Goal: Task Accomplishment & Management: Manage account settings

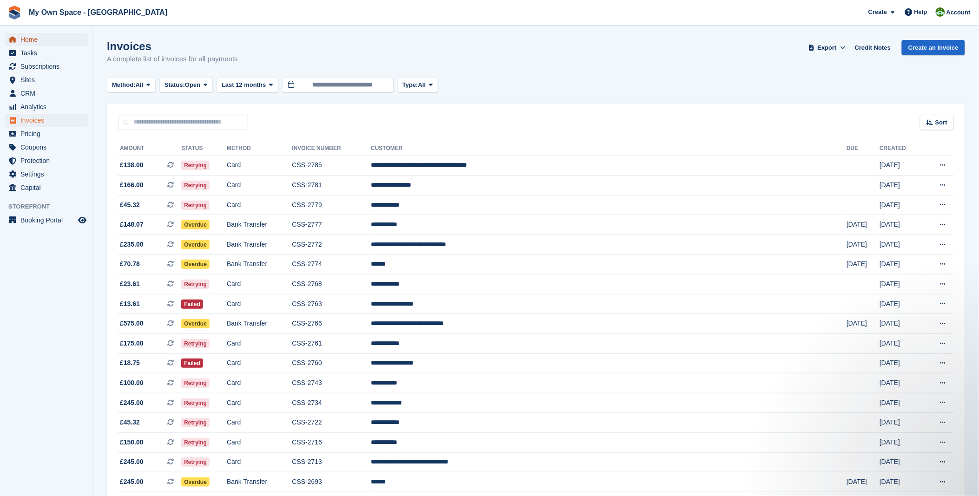
click at [32, 36] on span "Home" at bounding box center [48, 39] width 56 height 13
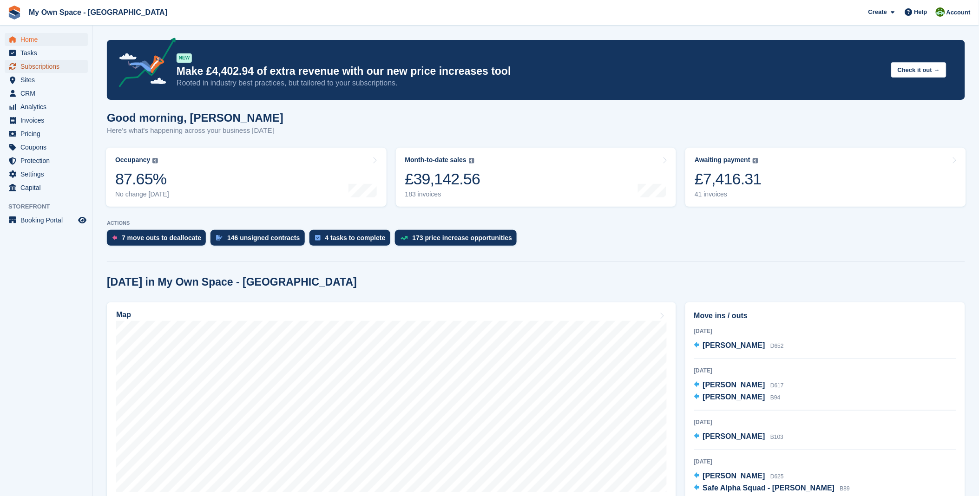
click at [42, 71] on span "Subscriptions" at bounding box center [48, 66] width 56 height 13
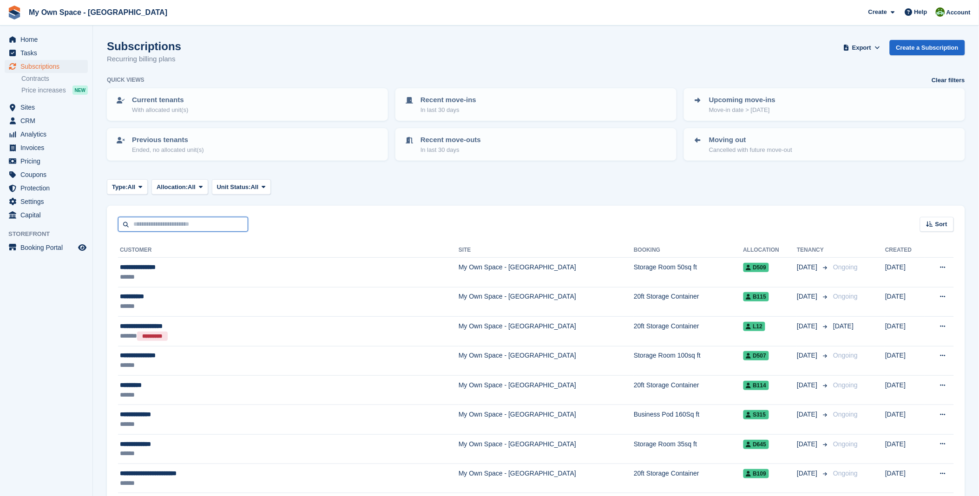
click at [177, 226] on input "text" at bounding box center [183, 224] width 130 height 15
type input "*****"
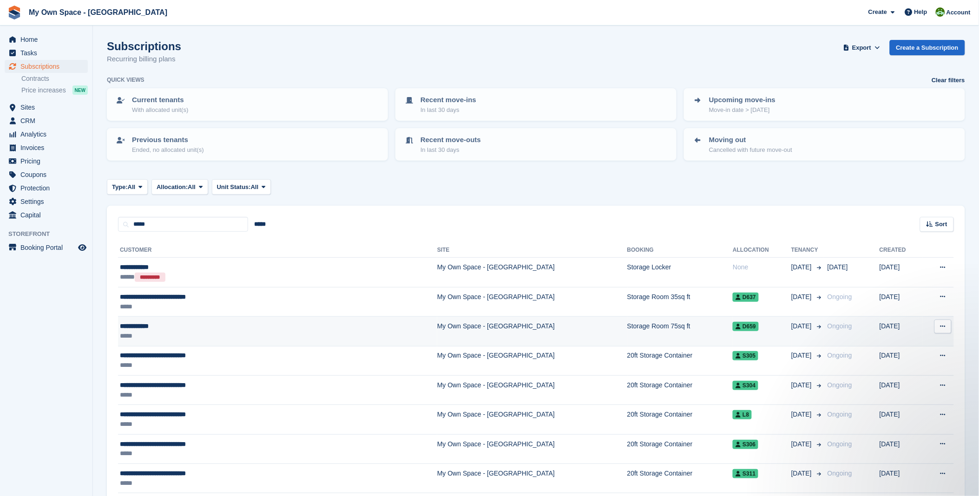
click at [146, 326] on div "**********" at bounding box center [218, 327] width 196 height 10
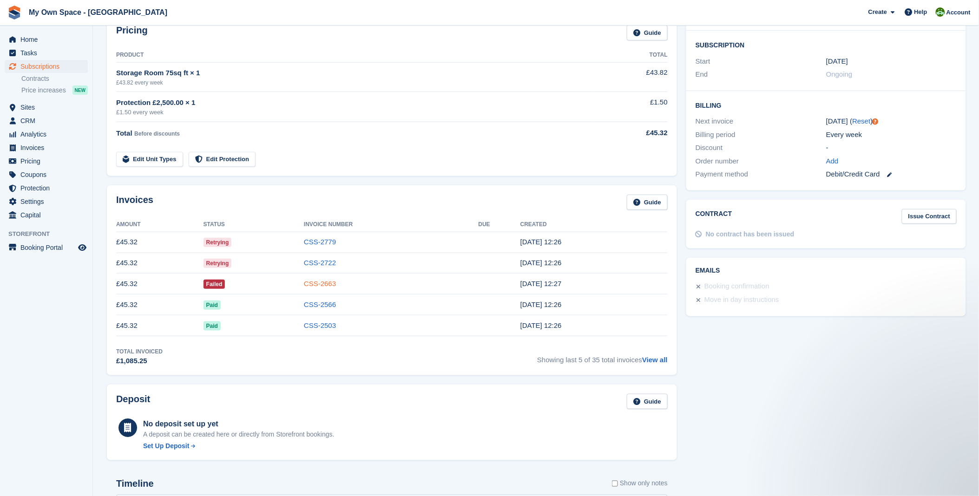
click at [332, 286] on link "CSS-2663" at bounding box center [320, 284] width 32 height 8
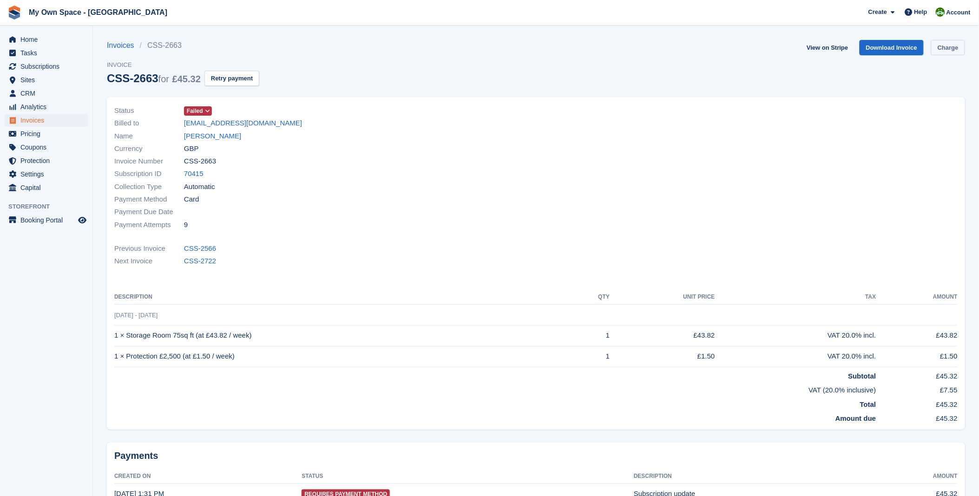
click at [948, 45] on link "Charge" at bounding box center [948, 47] width 34 height 15
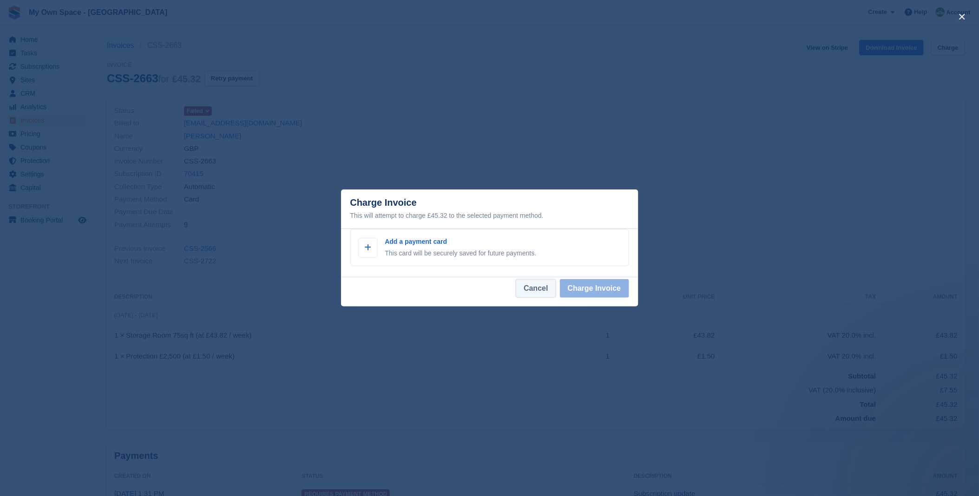
drag, startPoint x: 544, startPoint y: 290, endPoint x: 515, endPoint y: 276, distance: 31.8
click at [544, 289] on button "Cancel" at bounding box center [536, 288] width 40 height 19
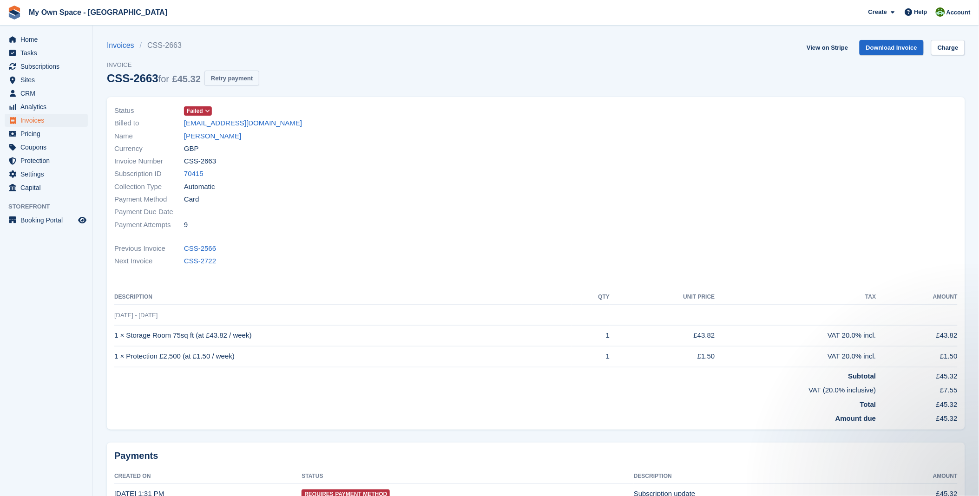
click at [224, 81] on button "Retry payment" at bounding box center [231, 78] width 55 height 15
click at [32, 44] on span "Home" at bounding box center [48, 39] width 56 height 13
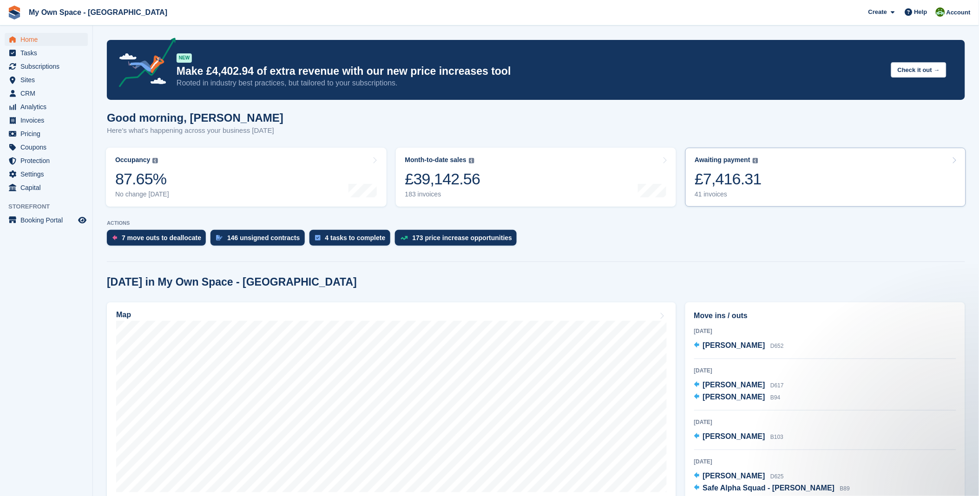
click at [739, 170] on div "£7,416.31" at bounding box center [728, 179] width 67 height 19
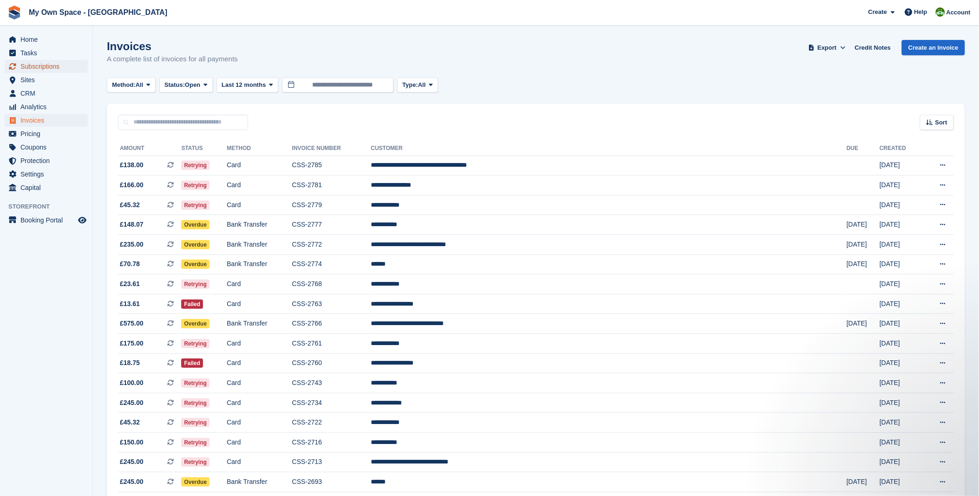
click at [43, 63] on span "Subscriptions" at bounding box center [48, 66] width 56 height 13
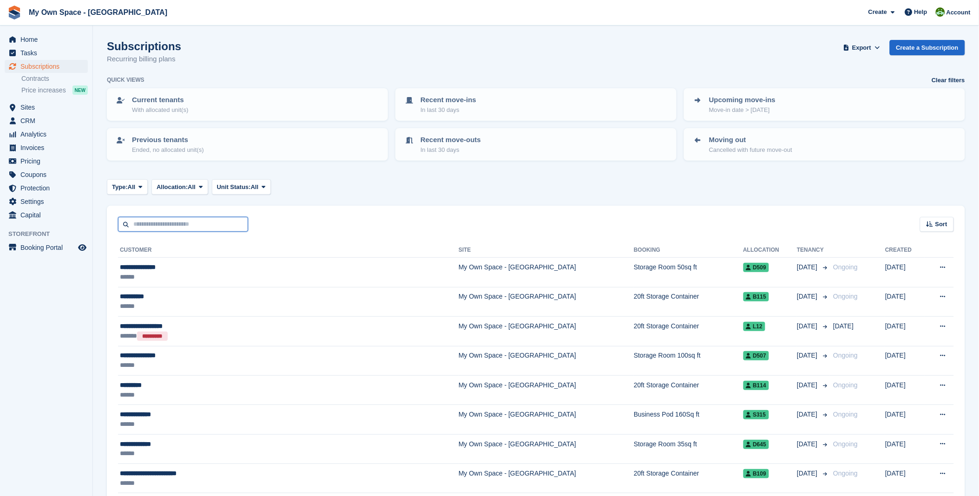
click at [158, 217] on input "text" at bounding box center [183, 224] width 130 height 15
type input "*****"
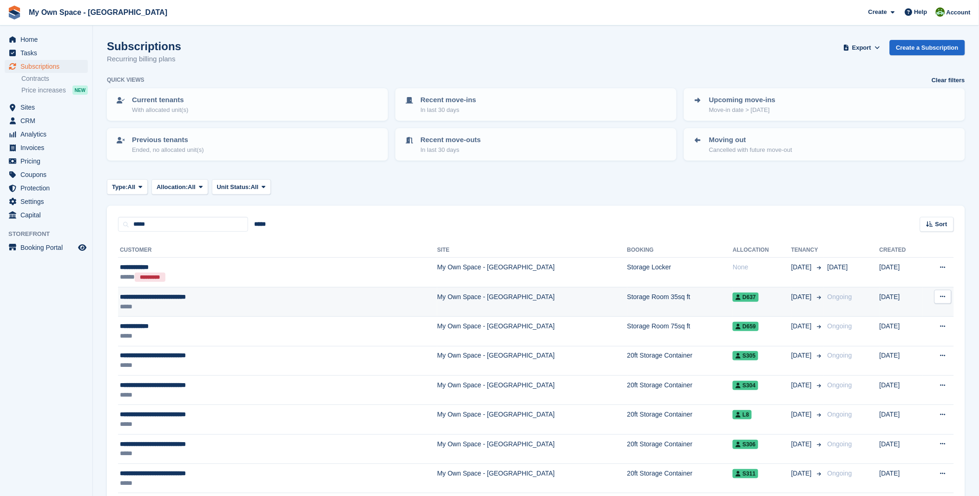
click at [149, 310] on td "**********" at bounding box center [277, 301] width 319 height 29
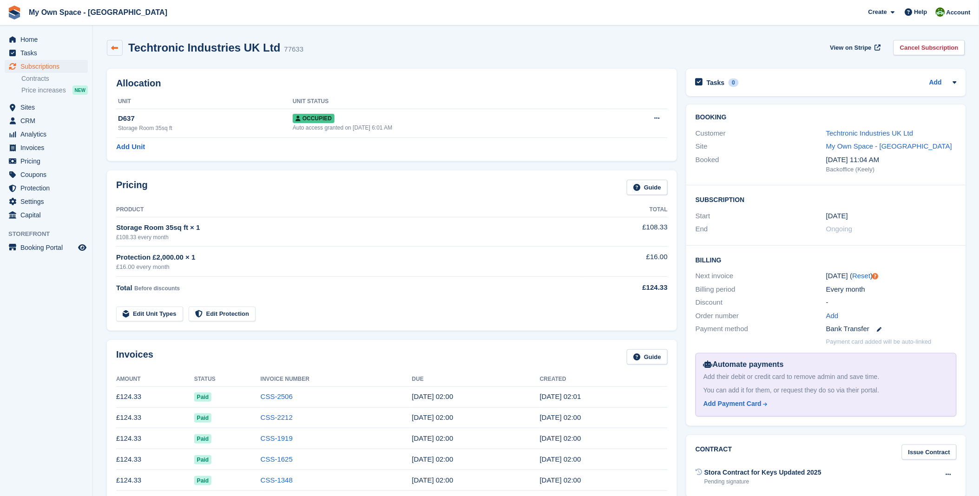
click at [115, 43] on link at bounding box center [115, 48] width 16 height 16
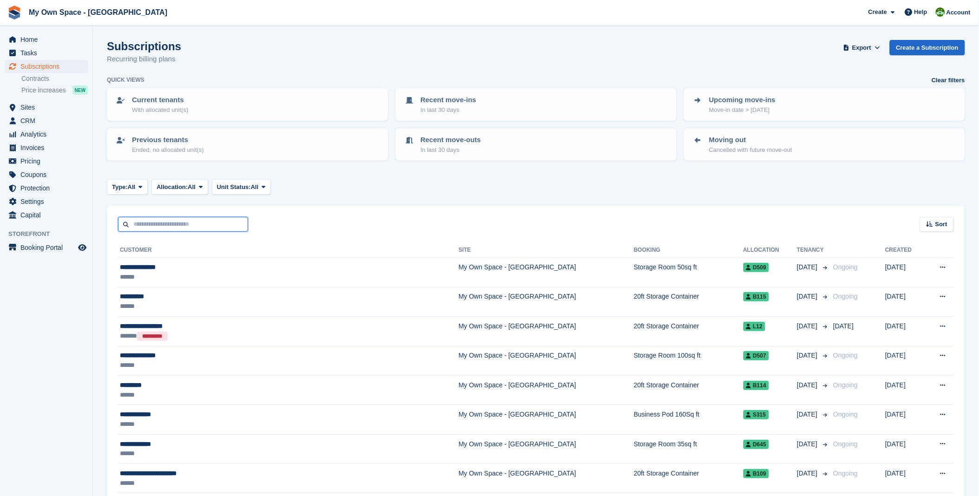
click at [136, 224] on input "text" at bounding box center [183, 224] width 130 height 15
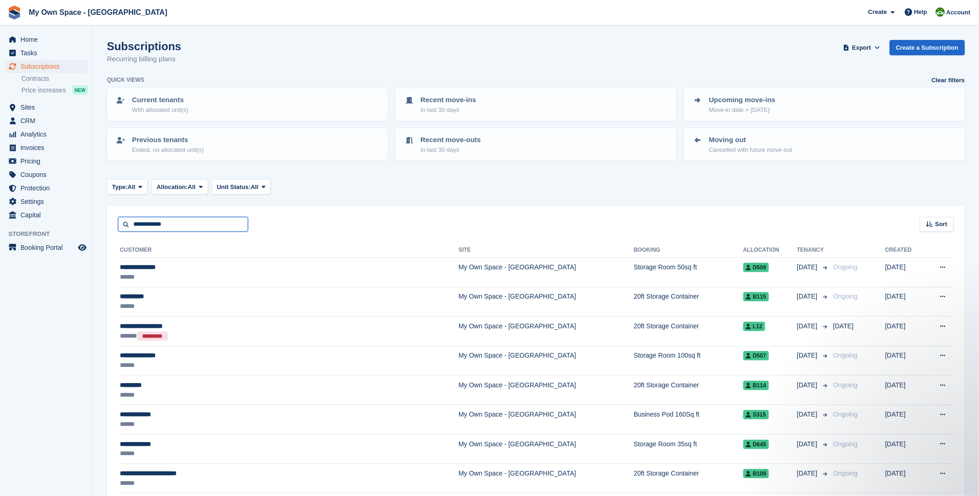
type input "**********"
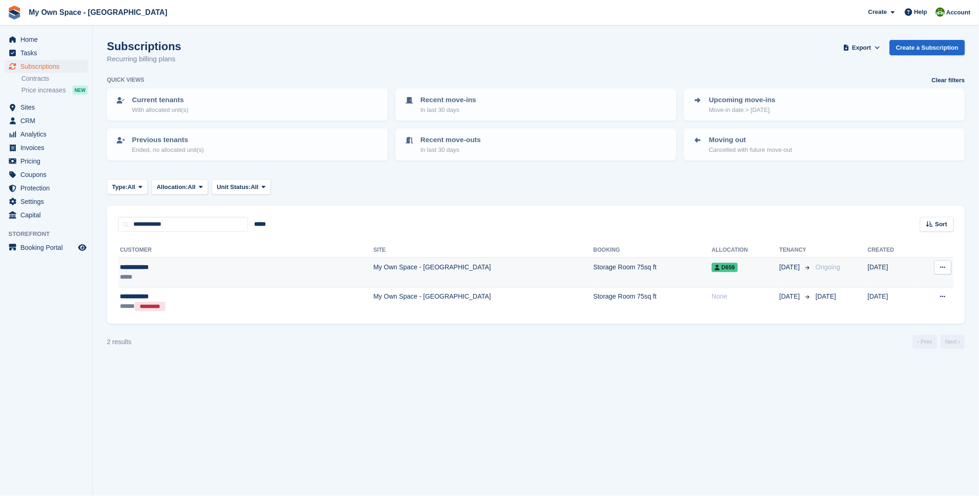
click at [126, 258] on td "**********" at bounding box center [246, 272] width 256 height 29
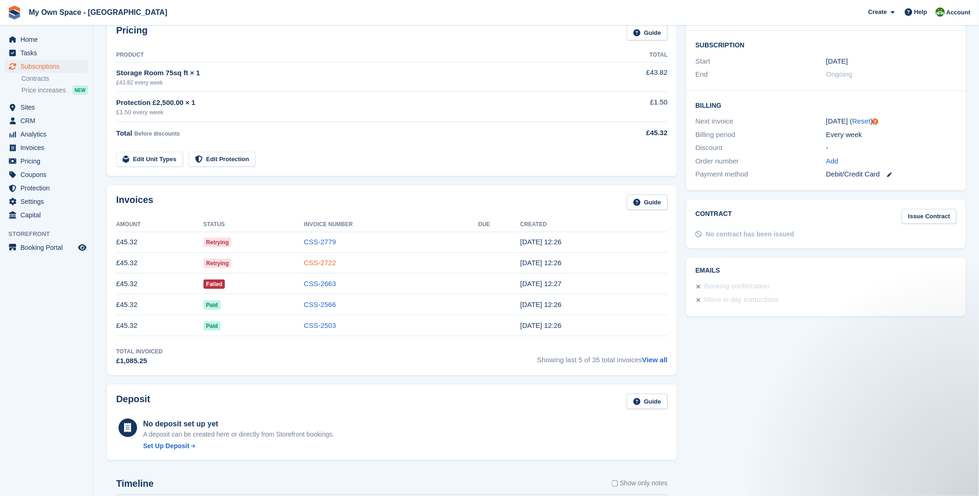
click at [321, 265] on link "CSS-2722" at bounding box center [320, 263] width 32 height 8
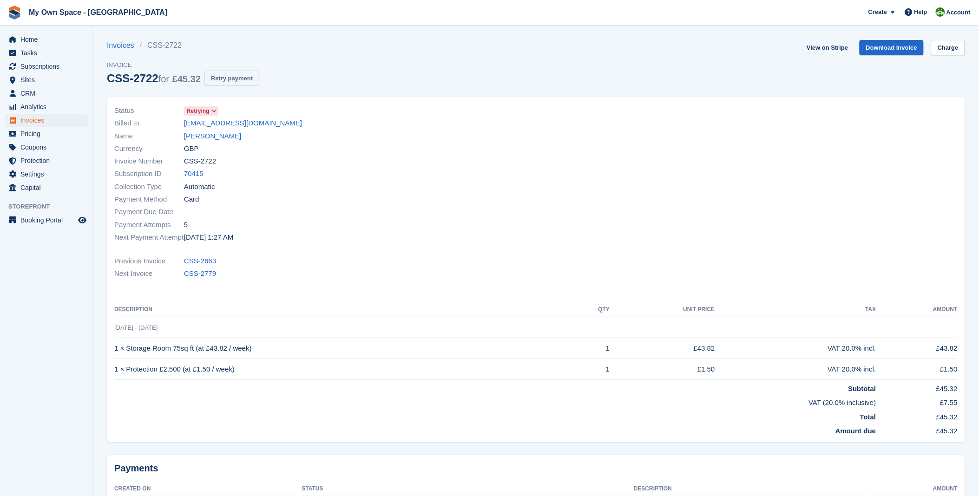
click at [228, 84] on button "Retry payment" at bounding box center [231, 78] width 55 height 15
click at [31, 42] on span "Home" at bounding box center [48, 39] width 56 height 13
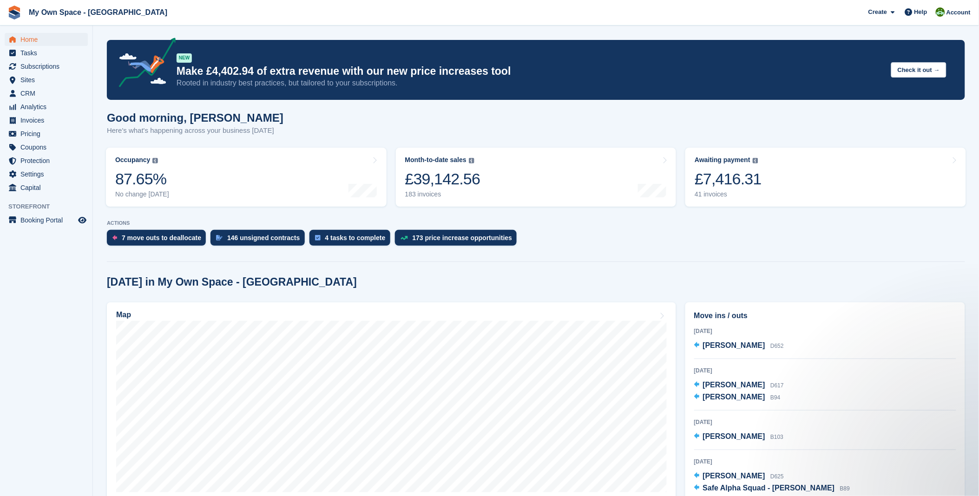
scroll to position [52, 0]
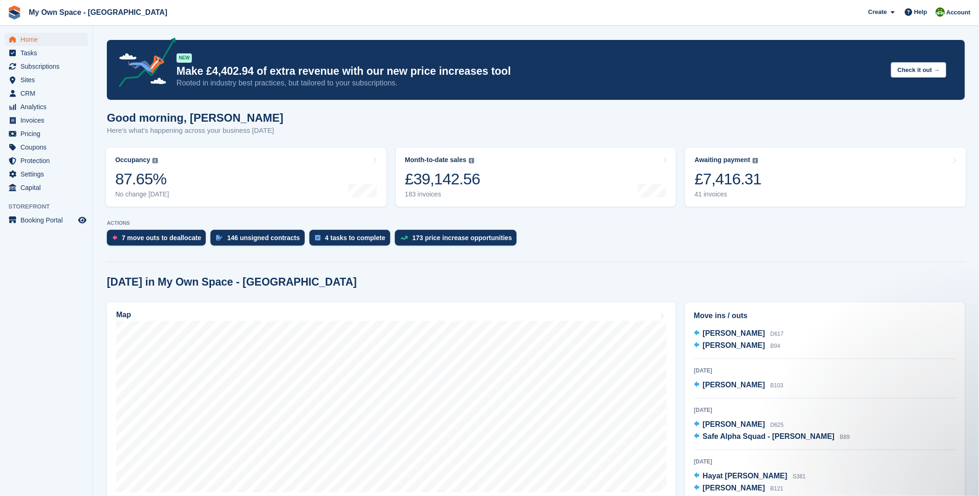
click at [36, 40] on span "Home" at bounding box center [48, 39] width 56 height 13
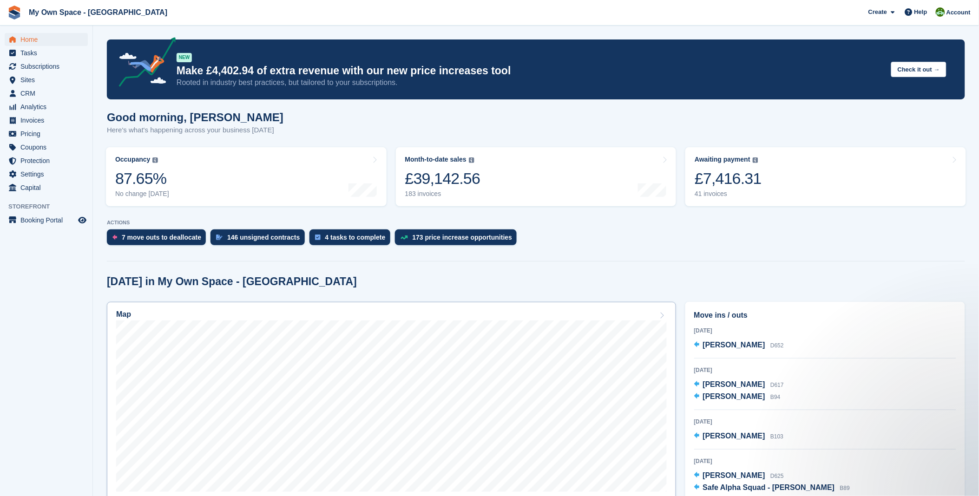
scroll to position [0, 0]
click at [774, 186] on link "Awaiting payment The total outstanding balance on all open invoices. £7,416.31 …" at bounding box center [825, 177] width 281 height 59
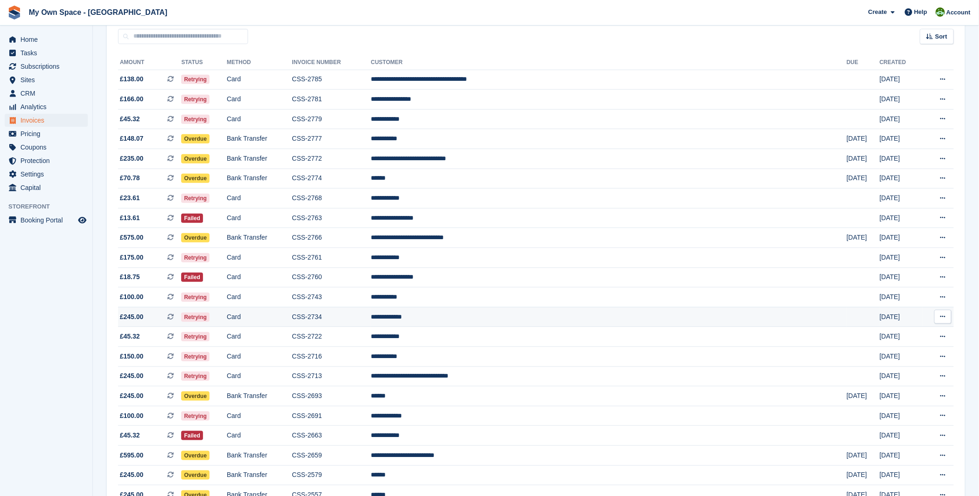
scroll to position [103, 0]
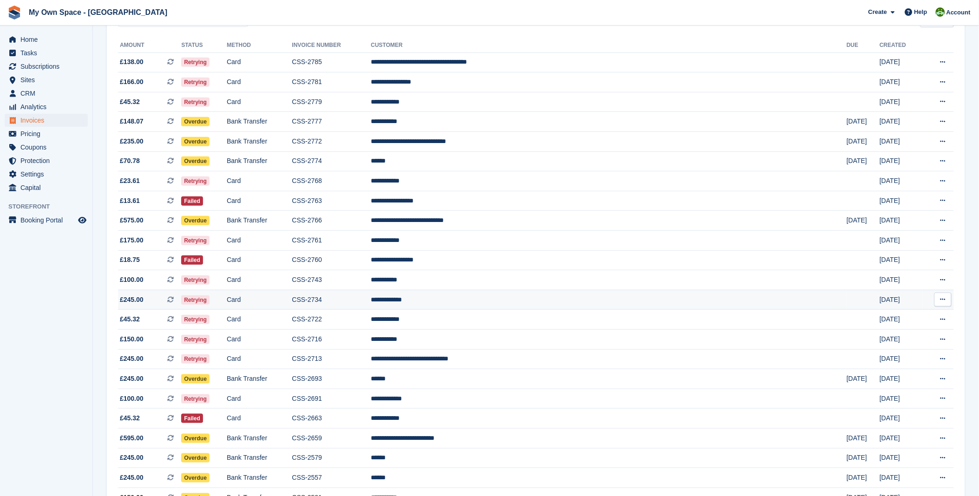
click at [505, 298] on td "**********" at bounding box center [609, 300] width 476 height 20
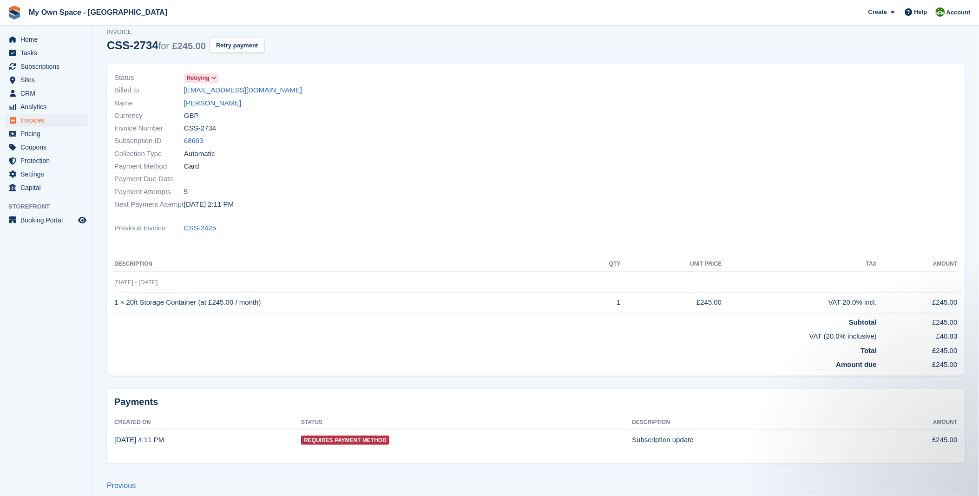
scroll to position [43, 0]
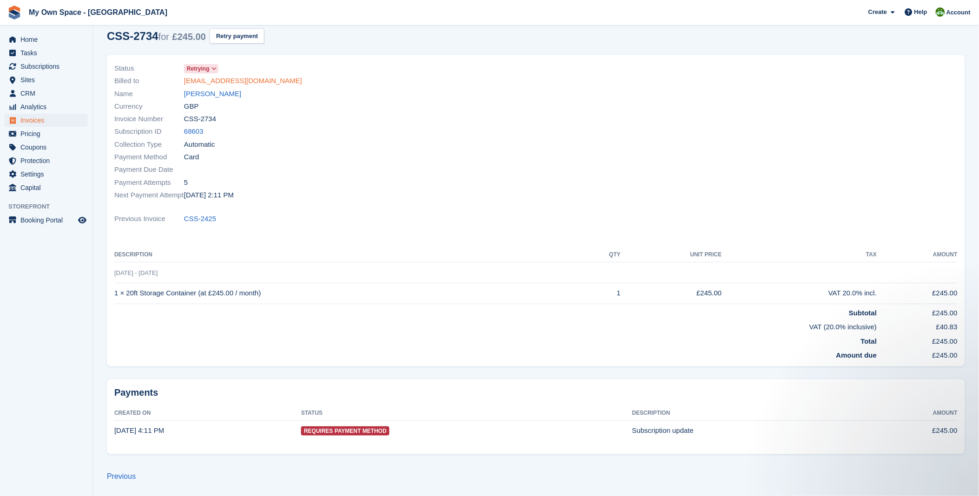
click at [215, 85] on link "[EMAIL_ADDRESS][DOMAIN_NAME]" at bounding box center [243, 81] width 118 height 11
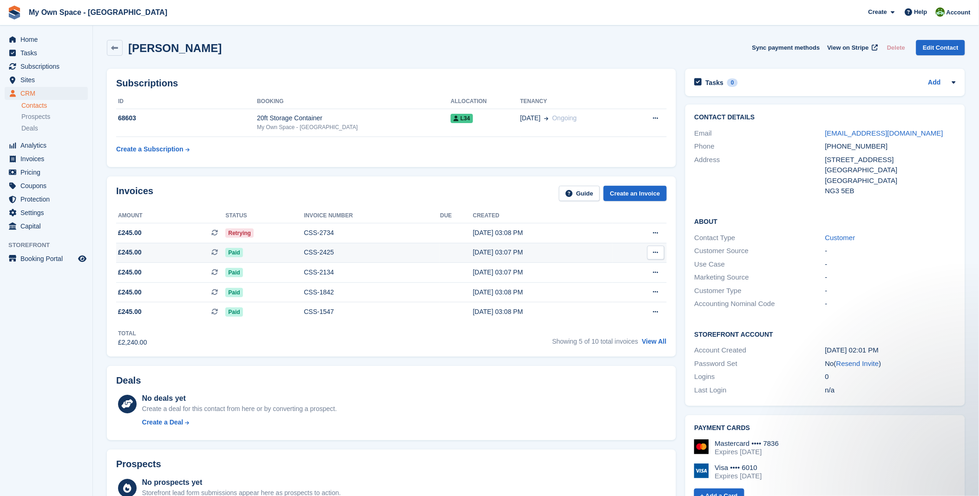
click at [330, 245] on td "CSS-2425" at bounding box center [372, 253] width 136 height 20
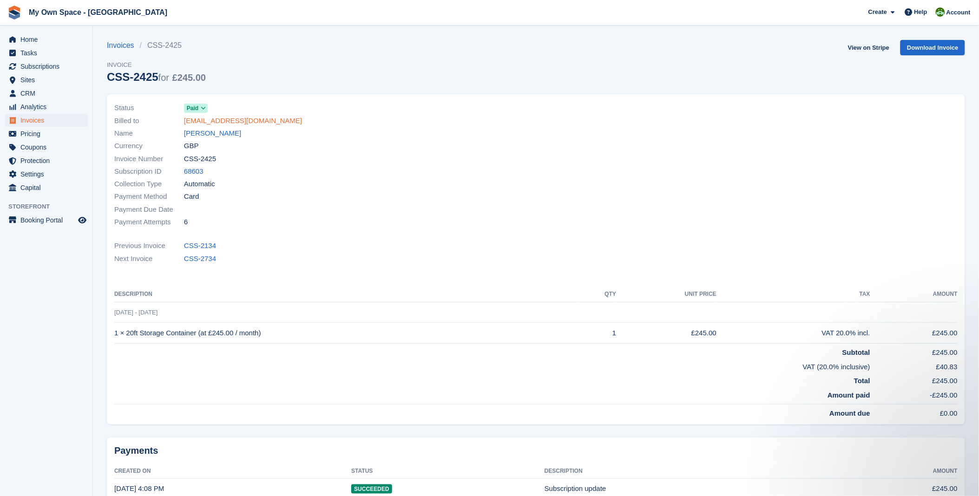
click at [204, 124] on link "masood.kallis@gmail.com" at bounding box center [243, 121] width 118 height 11
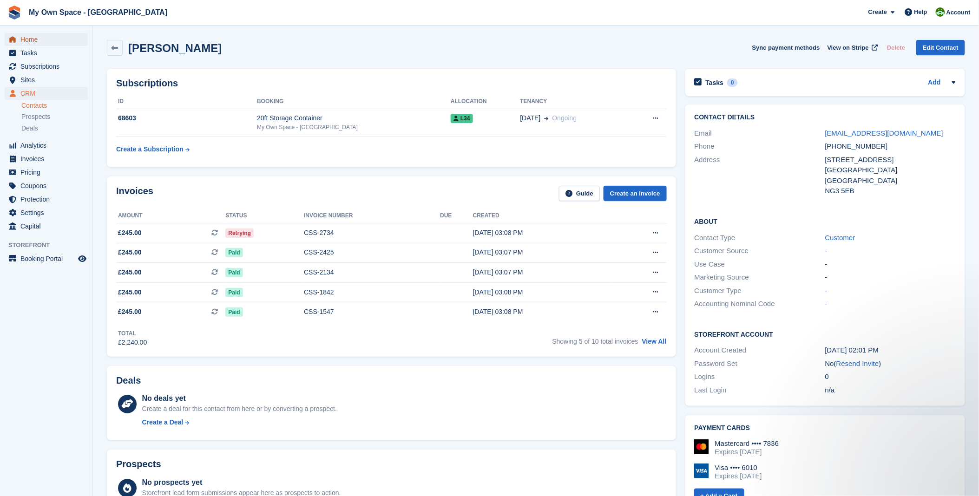
click at [36, 34] on span "Home" at bounding box center [48, 39] width 56 height 13
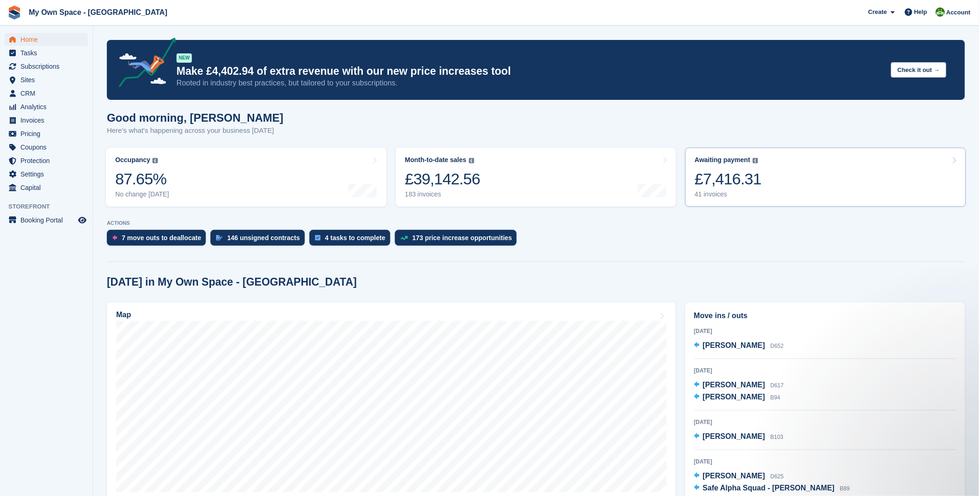
click at [761, 192] on link "Awaiting payment The total outstanding balance on all open invoices. £7,416.31 …" at bounding box center [825, 177] width 281 height 59
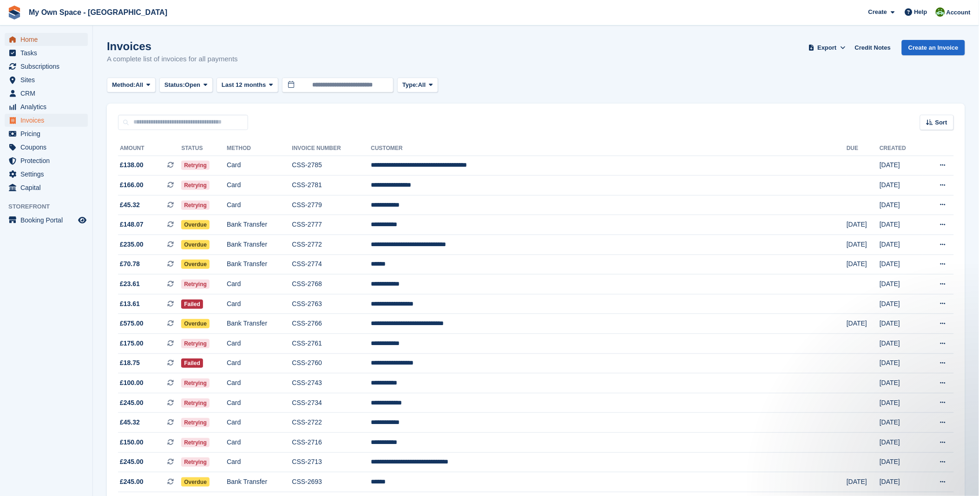
click at [35, 40] on span "Home" at bounding box center [48, 39] width 56 height 13
